Goal: Task Accomplishment & Management: Manage account settings

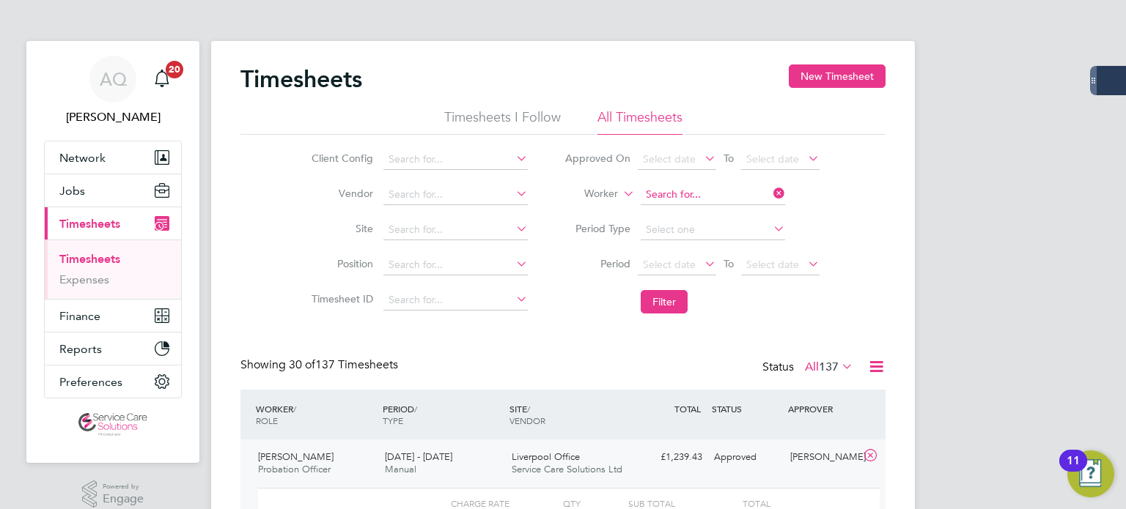
click at [680, 191] on input at bounding box center [713, 195] width 144 height 21
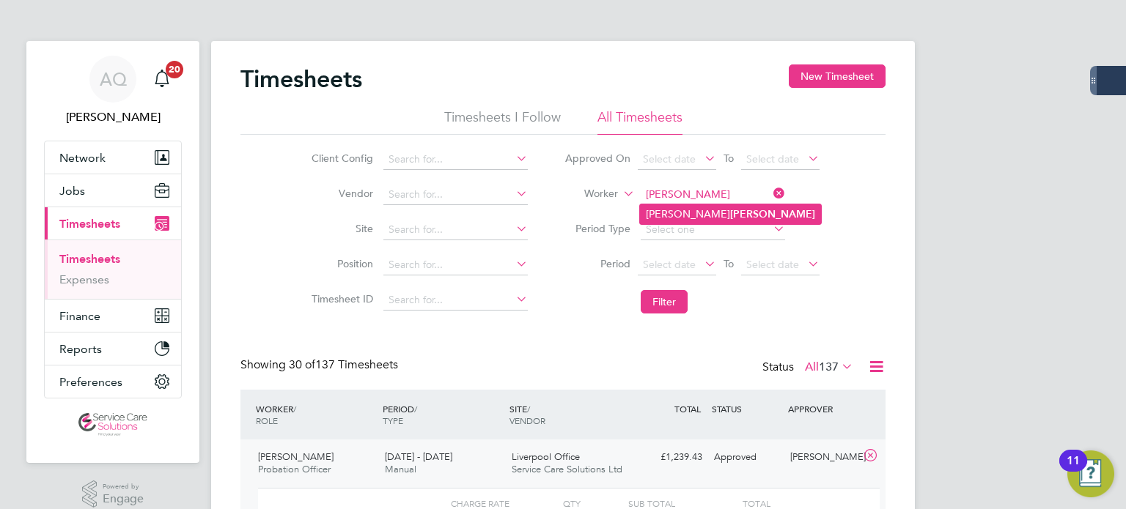
click at [671, 208] on li "[PERSON_NAME]" at bounding box center [730, 215] width 181 height 20
type input "[PERSON_NAME]"
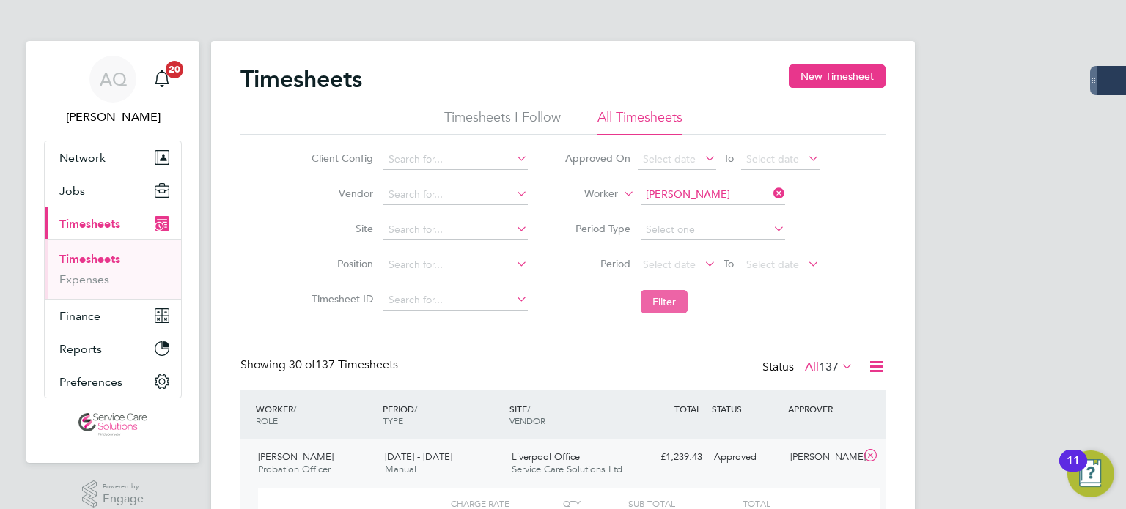
click at [661, 296] on button "Filter" at bounding box center [664, 301] width 47 height 23
click at [670, 309] on button "Filter" at bounding box center [664, 301] width 47 height 23
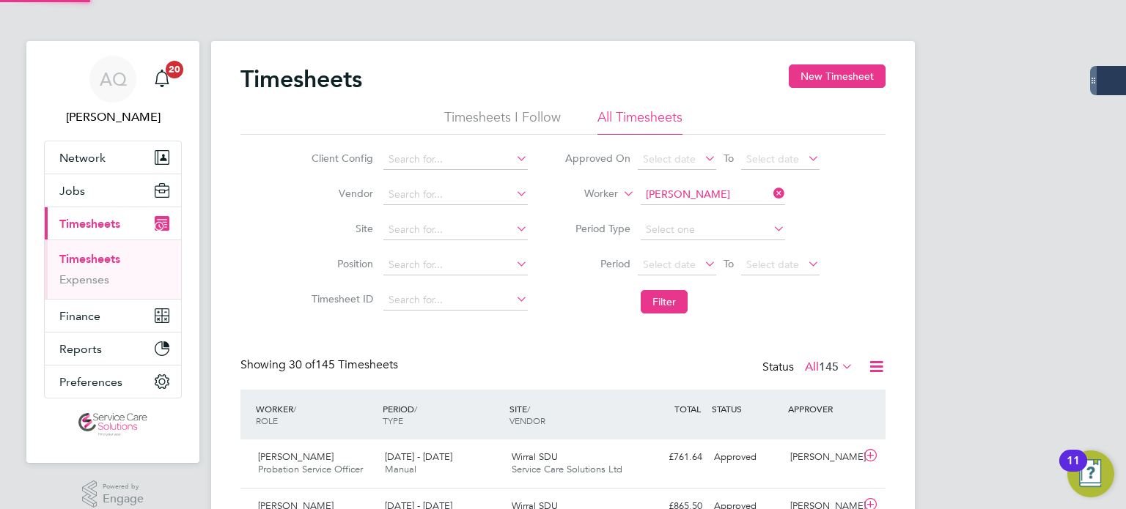
scroll to position [37, 128]
click at [784, 460] on div "[PERSON_NAME] Probation Service Officer [DATE] - [DATE] [DATE] - [DATE] Manual …" at bounding box center [562, 464] width 645 height 48
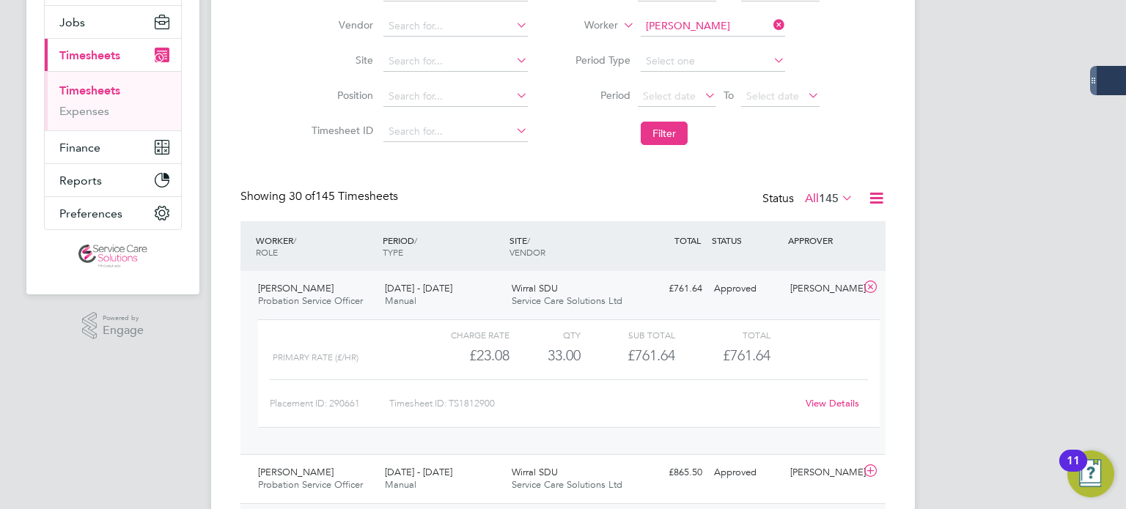
scroll to position [293, 0]
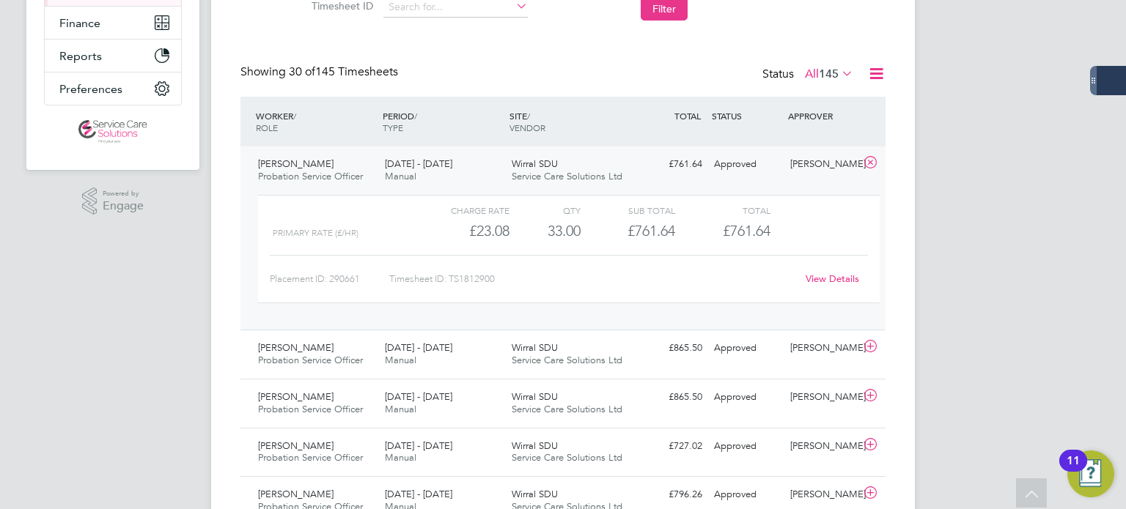
click at [831, 278] on link "View Details" at bounding box center [833, 279] width 54 height 12
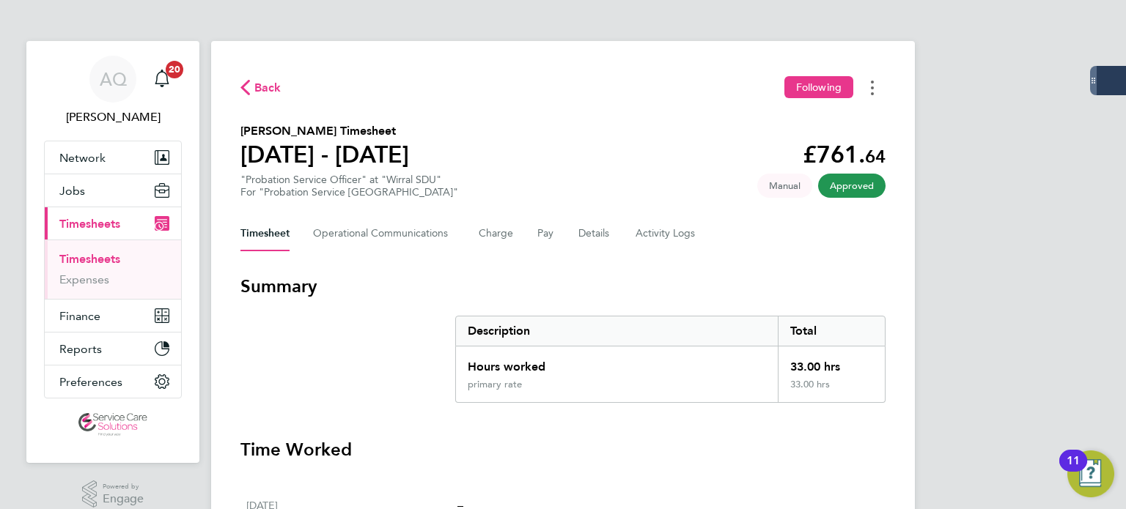
click at [873, 87] on circle "Timesheets Menu" at bounding box center [872, 88] width 3 height 3
click at [768, 125] on link "Download timesheet" at bounding box center [798, 120] width 176 height 29
